Goal: Task Accomplishment & Management: Use online tool/utility

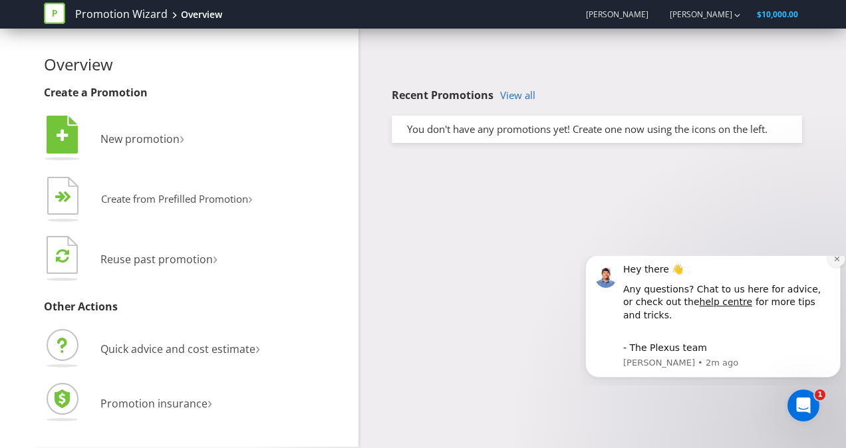
click at [840, 267] on button "Dismiss notification" at bounding box center [836, 258] width 17 height 17
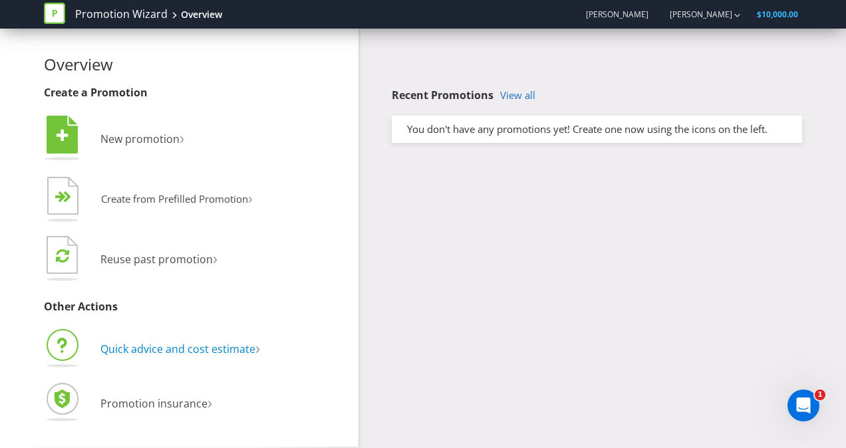
click at [219, 343] on span "Quick advice and cost estimate" at bounding box center [177, 349] width 155 height 15
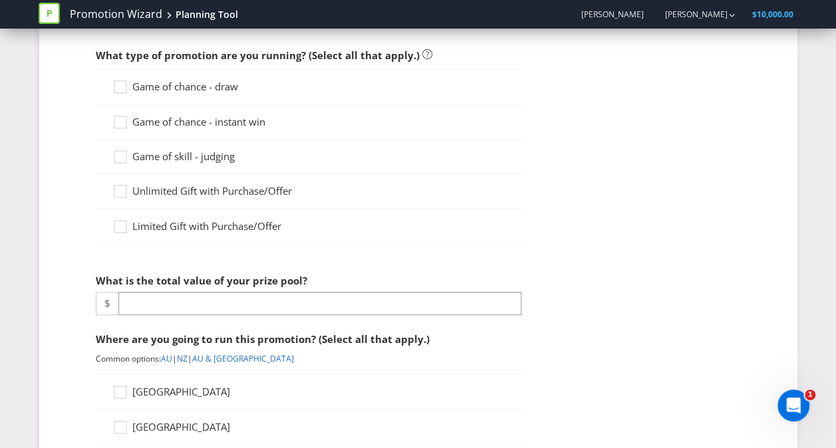
scroll to position [116, 0]
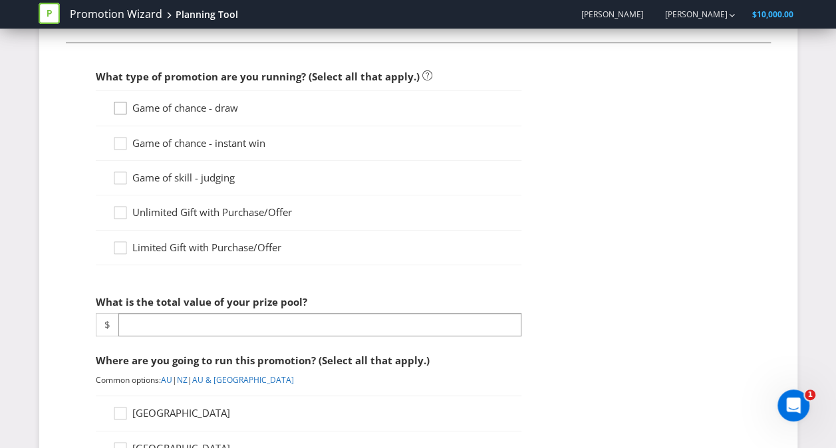
click at [121, 106] on div at bounding box center [120, 103] width 7 height 7
click at [0, 0] on input "Game of chance - draw" at bounding box center [0, 0] width 0 height 0
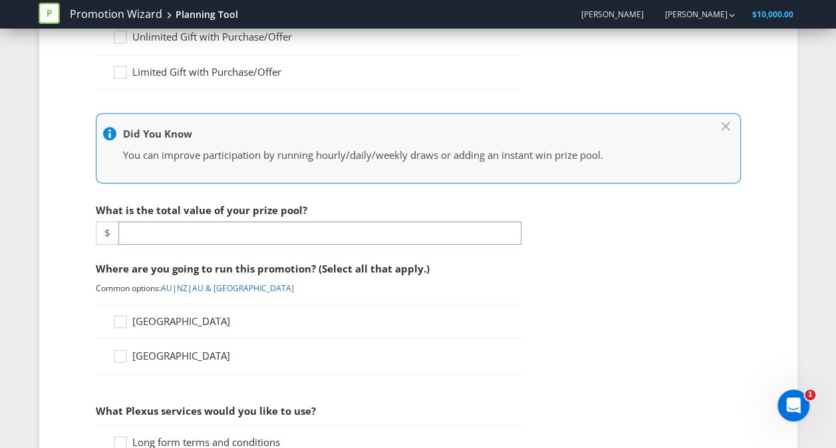
scroll to position [305, 0]
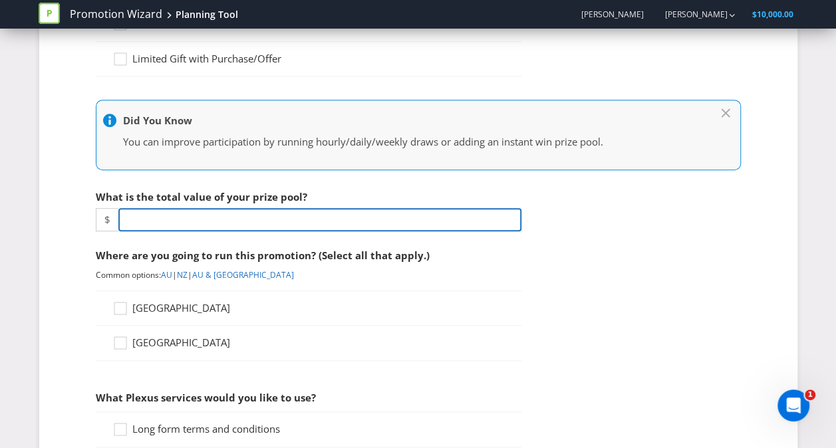
click at [369, 216] on input "number" at bounding box center [319, 219] width 403 height 23
type input "5000"
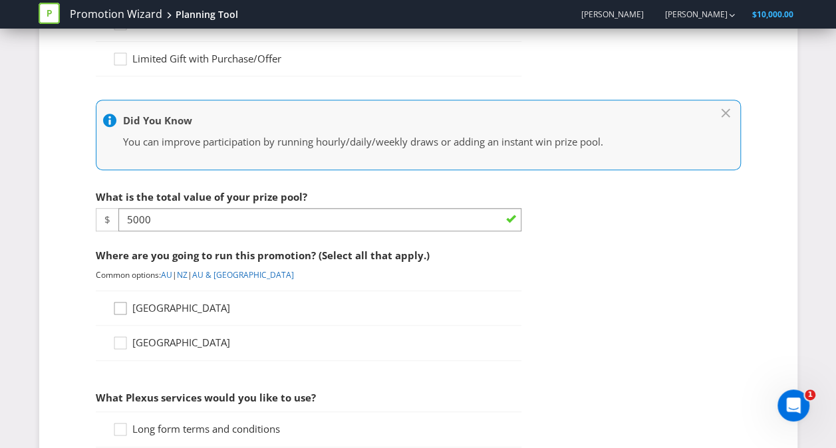
click at [126, 309] on icon at bounding box center [122, 311] width 20 height 20
click at [0, 0] on input "Australia" at bounding box center [0, 0] width 0 height 0
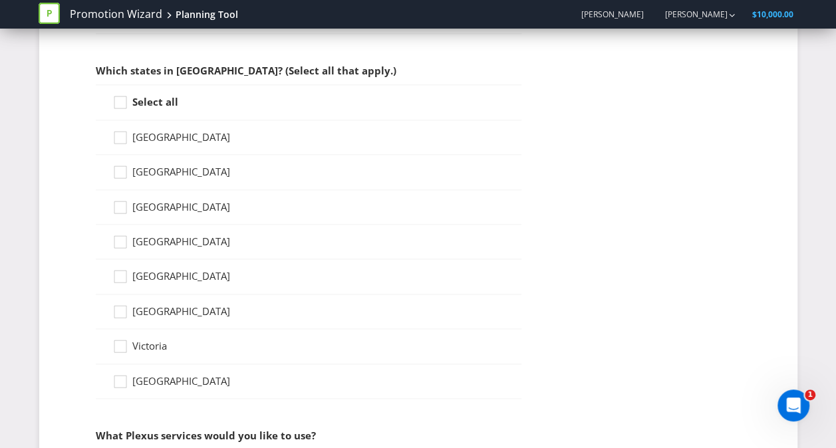
scroll to position [663, 0]
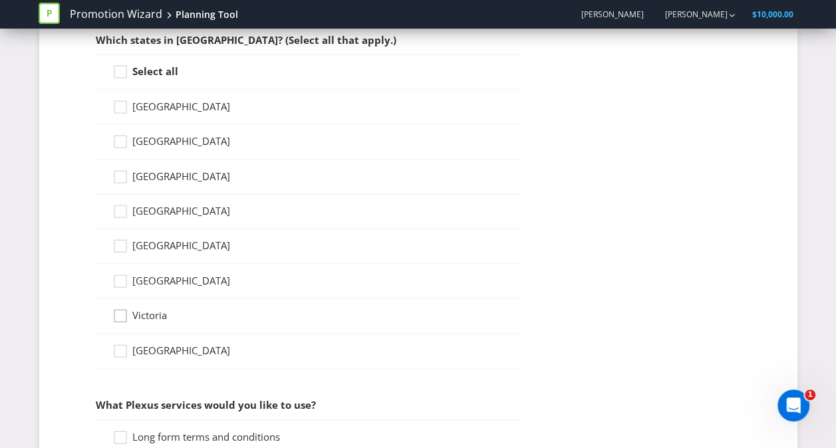
click at [124, 309] on icon at bounding box center [122, 319] width 20 height 20
click at [0, 0] on input "Victoria" at bounding box center [0, 0] width 0 height 0
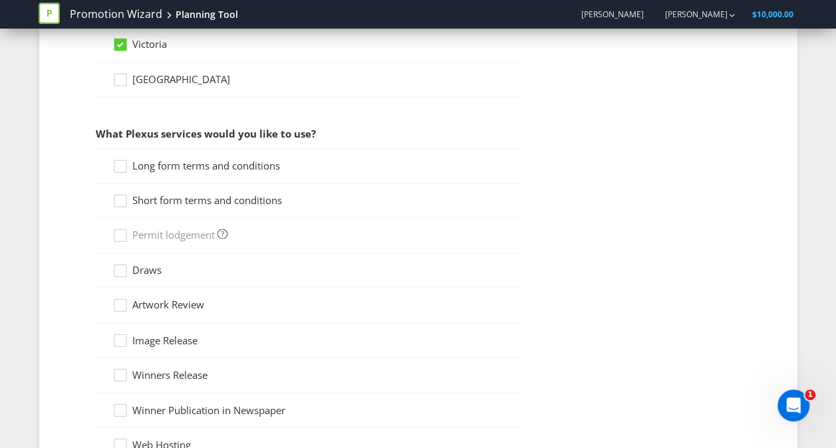
scroll to position [944, 0]
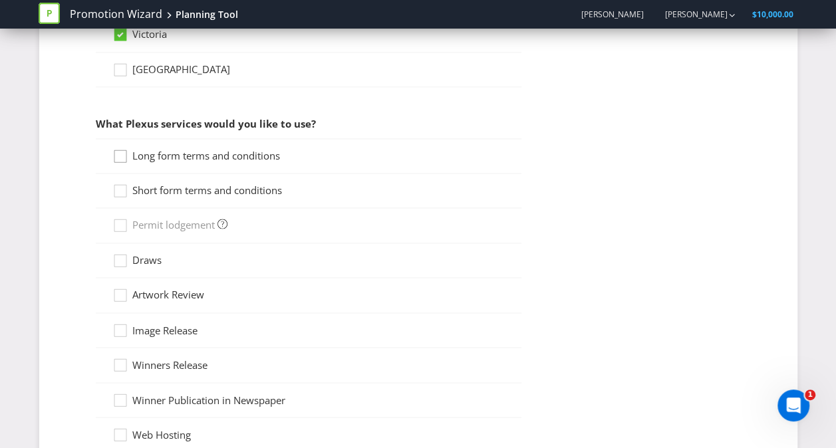
click at [120, 156] on icon at bounding box center [122, 159] width 20 height 20
click at [0, 0] on input "Long form terms and conditions" at bounding box center [0, 0] width 0 height 0
click at [120, 190] on icon at bounding box center [122, 194] width 20 height 20
click at [0, 0] on input "Short form terms and conditions" at bounding box center [0, 0] width 0 height 0
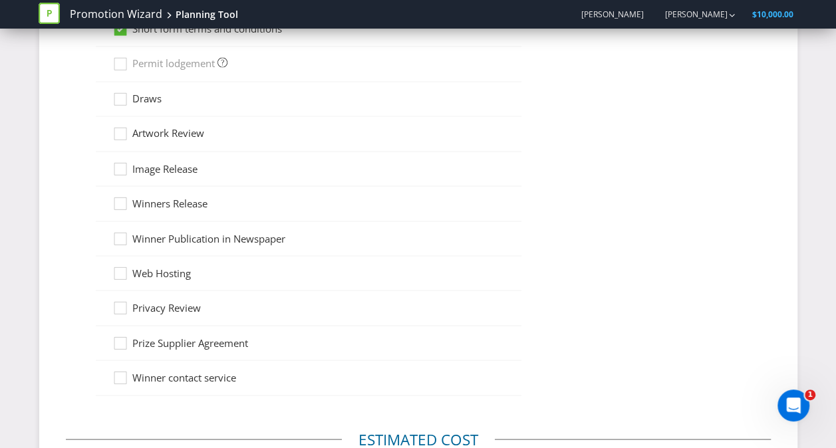
scroll to position [1077, 0]
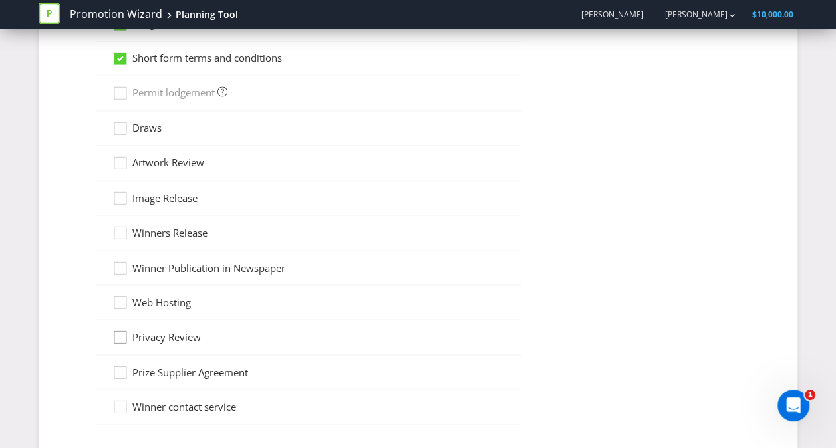
click at [125, 333] on icon at bounding box center [122, 340] width 20 height 20
click at [0, 0] on input "Privacy Review" at bounding box center [0, 0] width 0 height 0
click at [118, 124] on icon at bounding box center [122, 131] width 20 height 20
click at [0, 0] on input "Draws" at bounding box center [0, 0] width 0 height 0
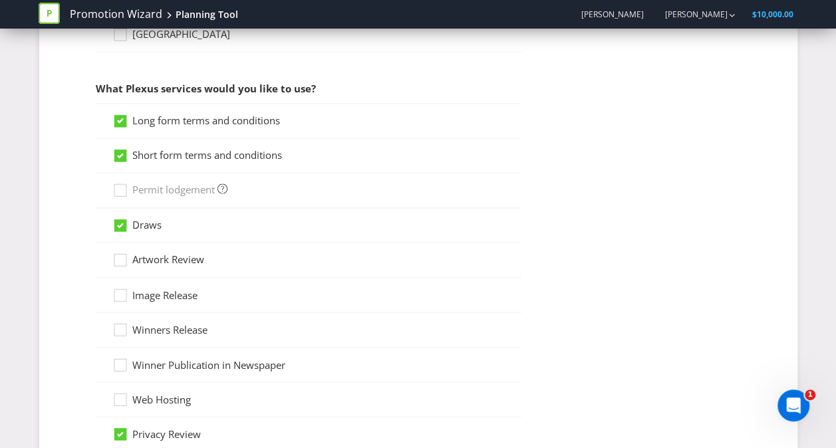
scroll to position [974, 0]
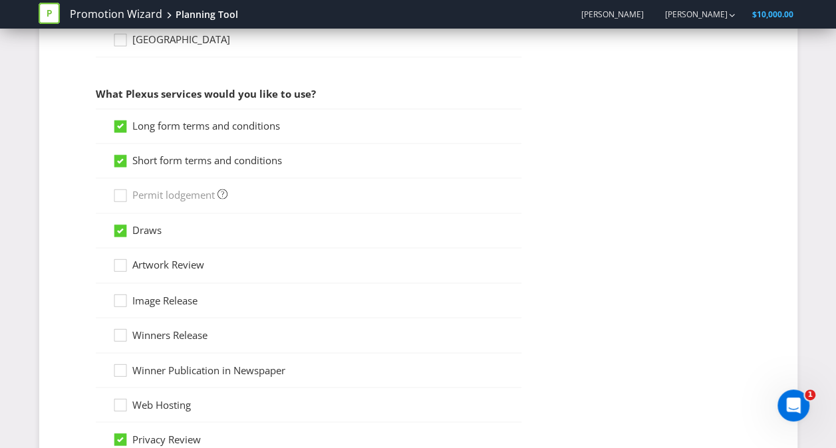
click at [120, 228] on icon at bounding box center [120, 230] width 7 height 5
click at [0, 0] on input "Draws" at bounding box center [0, 0] width 0 height 0
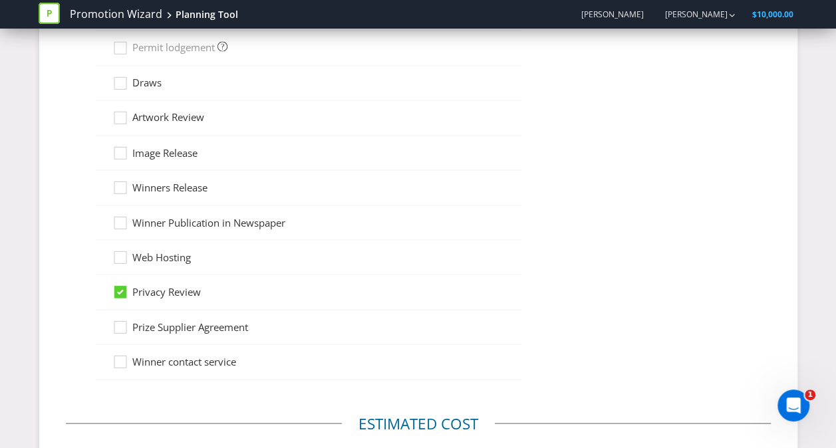
scroll to position [1151, 0]
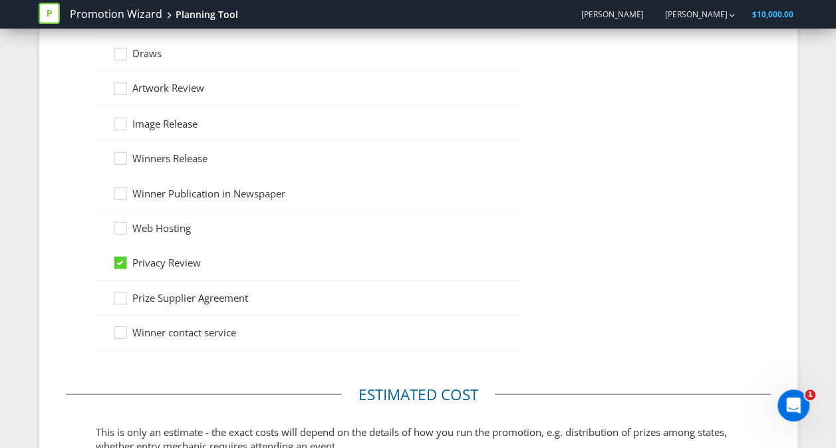
click at [116, 257] on icon at bounding box center [120, 263] width 12 height 12
click at [0, 0] on input "Privacy Review" at bounding box center [0, 0] width 0 height 0
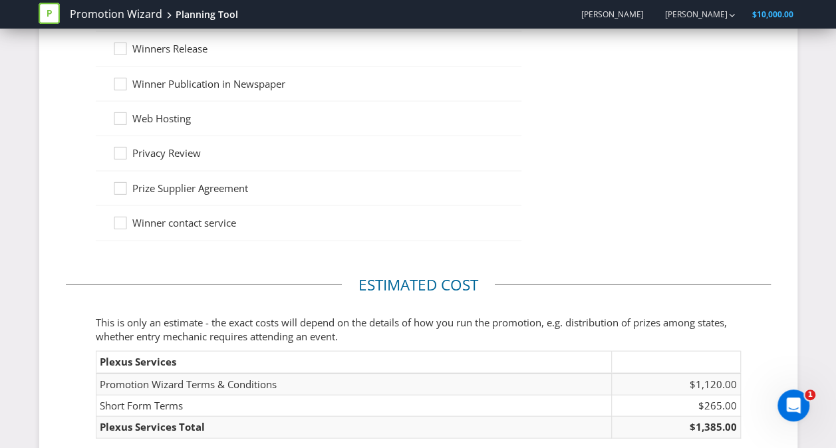
scroll to position [1274, 0]
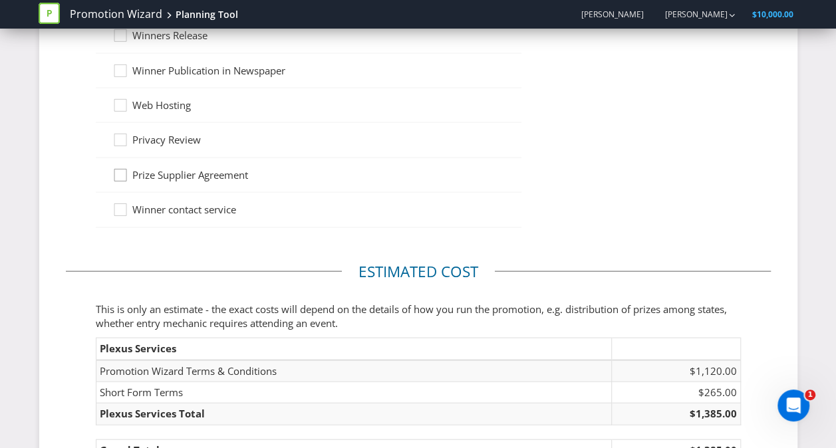
click at [120, 168] on icon at bounding box center [122, 178] width 20 height 20
click at [0, 0] on input "Prize Supplier Agreement" at bounding box center [0, 0] width 0 height 0
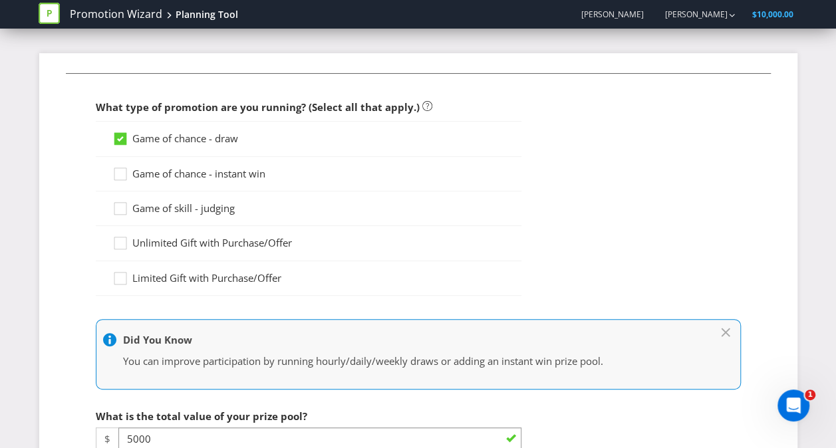
scroll to position [0, 0]
